Goal: Task Accomplishment & Management: Manage account settings

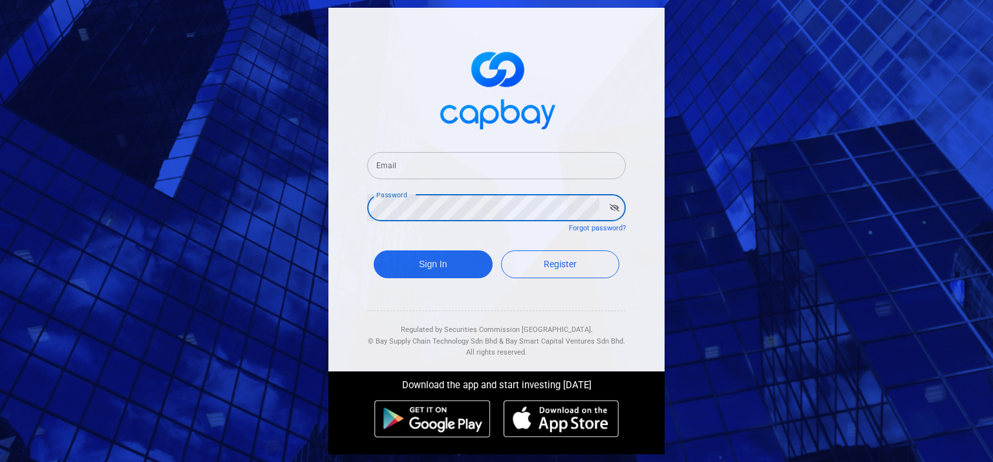
click at [445, 193] on div "Password Password" at bounding box center [496, 206] width 259 height 29
click at [456, 173] on input "Email" at bounding box center [496, 165] width 259 height 27
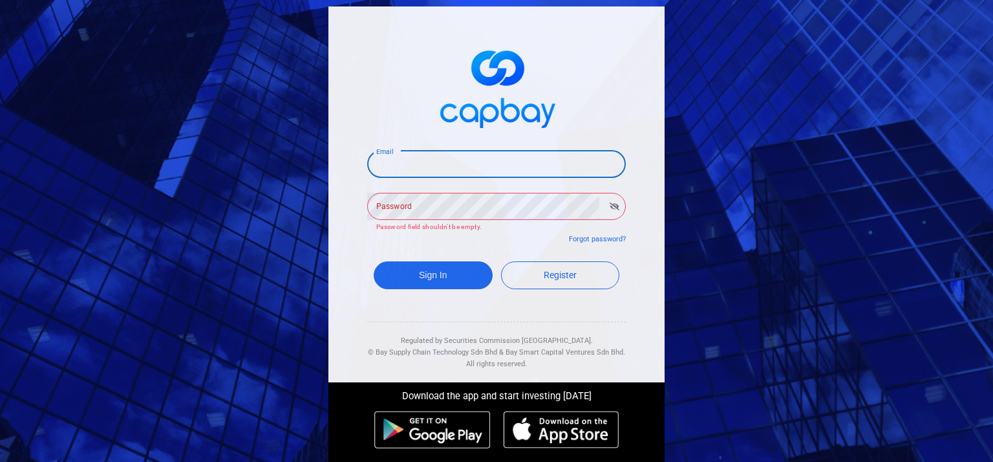
type input "[EMAIL_ADDRESS][DOMAIN_NAME]"
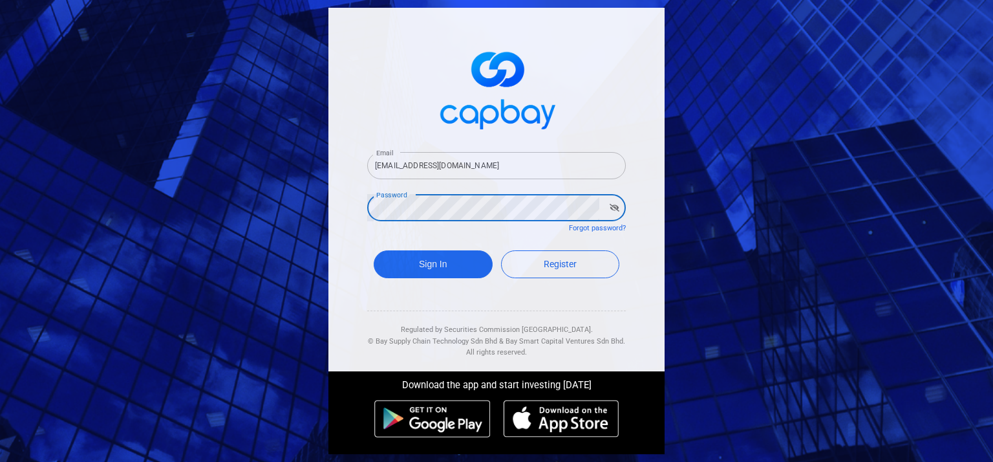
drag, startPoint x: 462, startPoint y: 296, endPoint x: 458, endPoint y: 290, distance: 7.9
click at [458, 292] on form "Email [EMAIL_ADDRESS][DOMAIN_NAME] Email Password Password Forgot password? Sig…" at bounding box center [496, 216] width 259 height 161
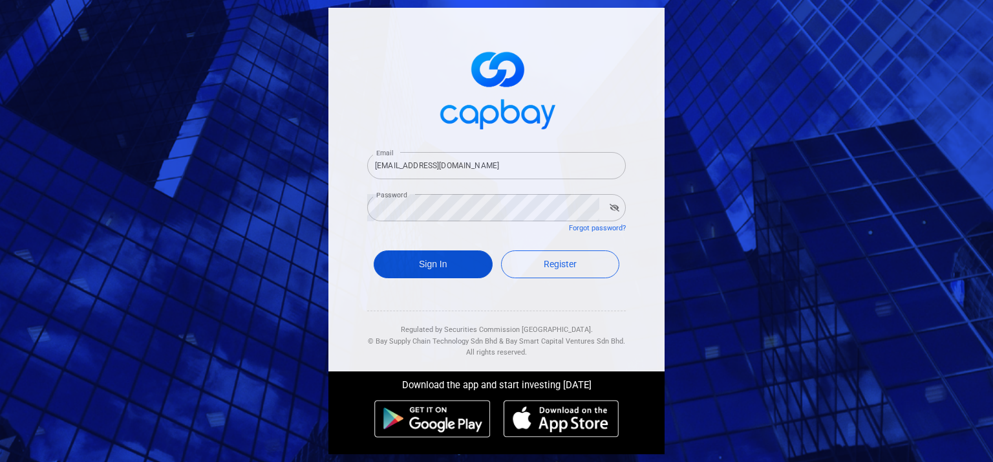
click at [457, 263] on button "Sign In" at bounding box center [433, 264] width 119 height 28
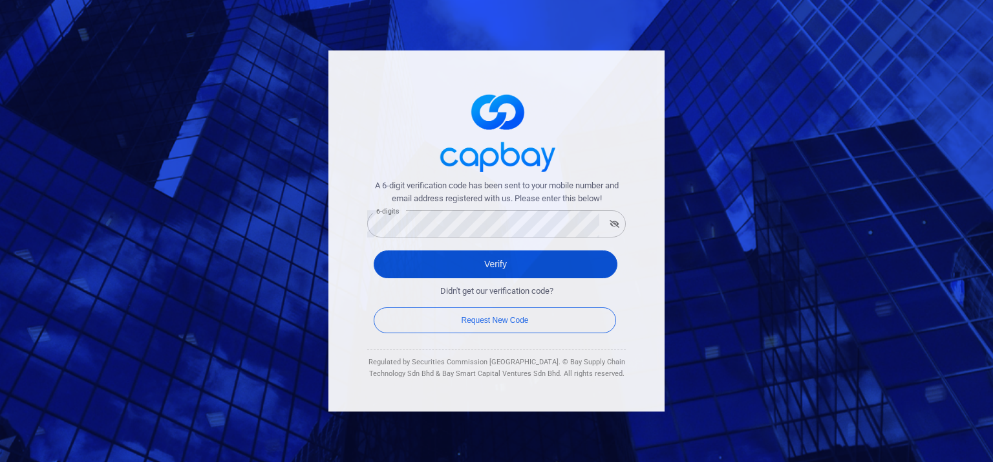
click at [510, 268] on button "Verify" at bounding box center [496, 264] width 244 height 28
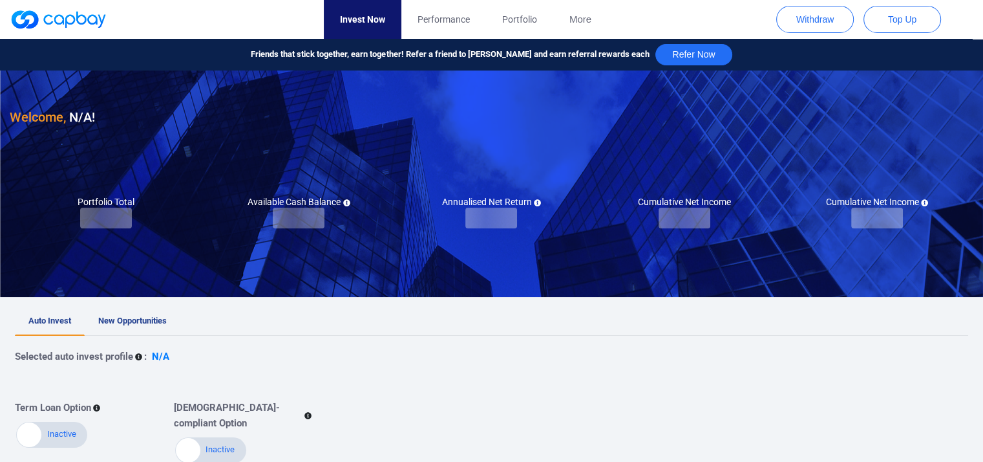
checkbox input "true"
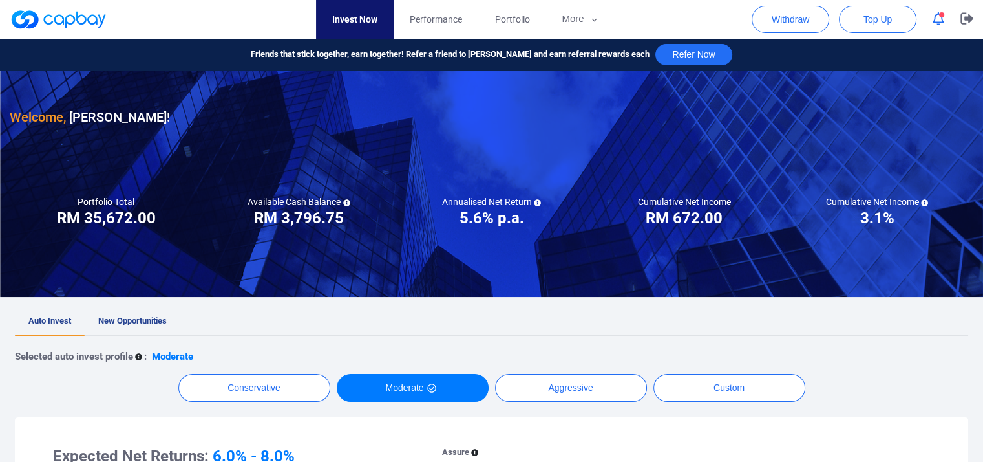
click at [936, 14] on icon "button" at bounding box center [939, 19] width 12 height 14
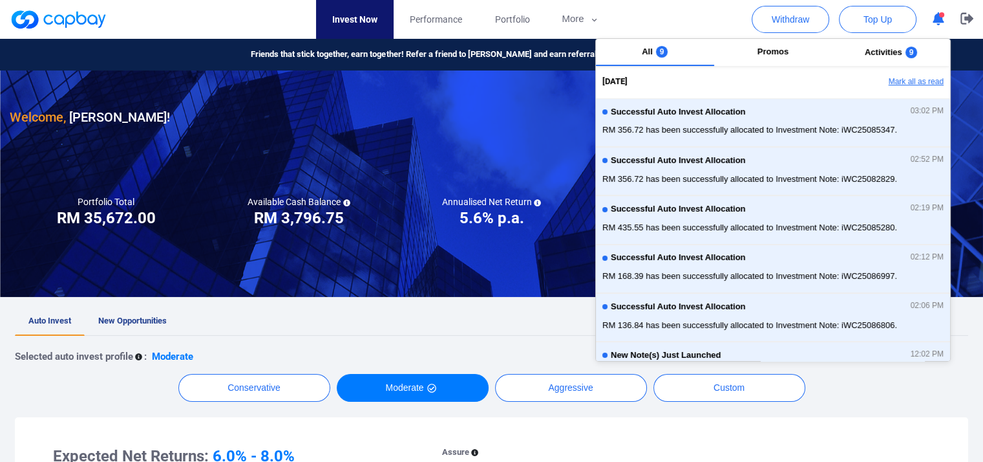
click at [903, 78] on button "Mark all as read" at bounding box center [880, 82] width 139 height 22
